Goal: Navigation & Orientation: Find specific page/section

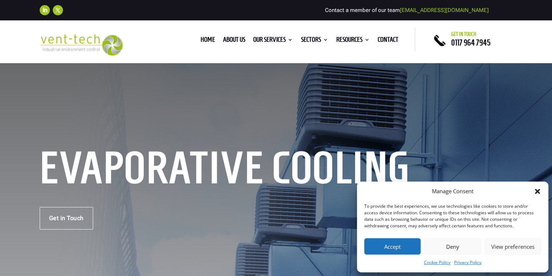
click at [510, 247] on button "View preferences" at bounding box center [512, 247] width 56 height 16
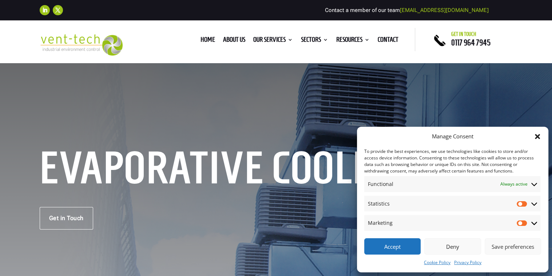
click at [503, 249] on button "Save preferences" at bounding box center [512, 247] width 56 height 16
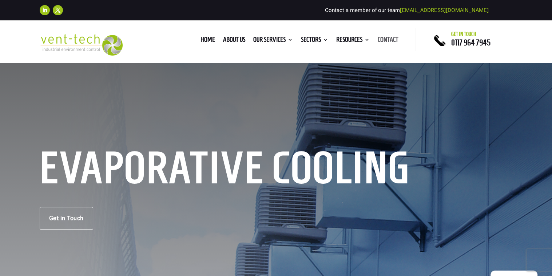
click at [391, 37] on link "Contact" at bounding box center [387, 41] width 21 height 8
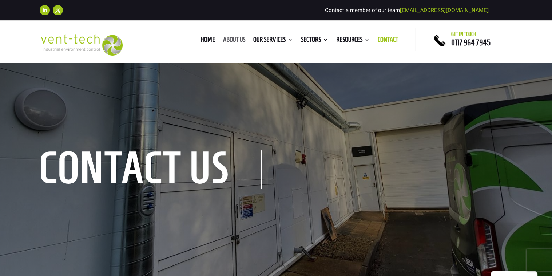
click at [230, 40] on link "About us" at bounding box center [234, 41] width 22 height 8
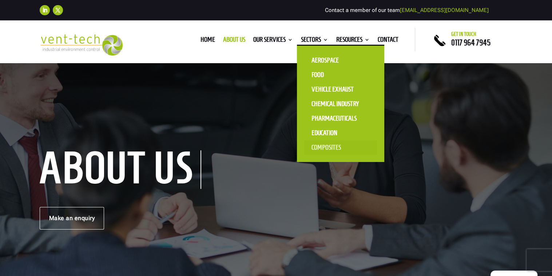
click at [323, 146] on link "Composites" at bounding box center [340, 147] width 73 height 15
